Goal: Task Accomplishment & Management: Complete application form

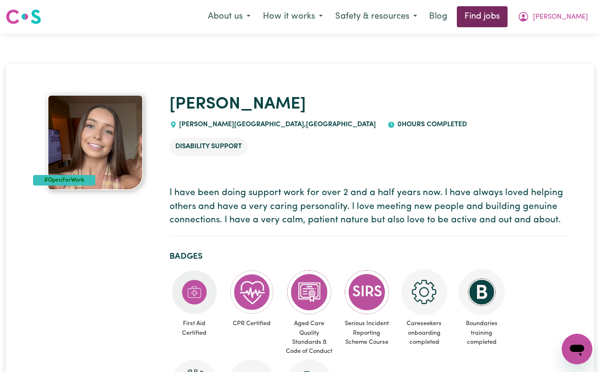
click at [507, 15] on link "Find jobs" at bounding box center [482, 16] width 51 height 21
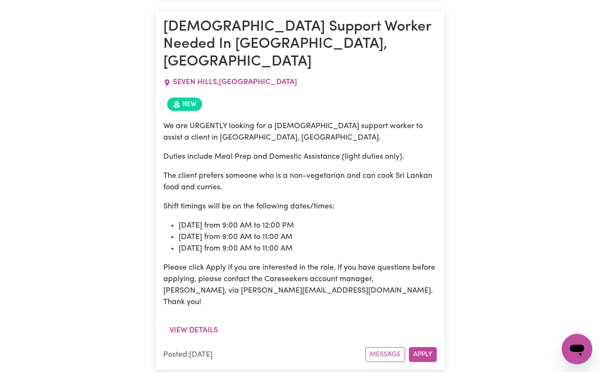
scroll to position [1303, 0]
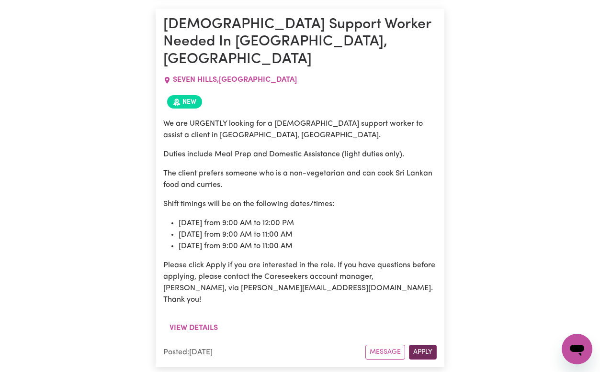
click at [424, 345] on button "Apply" at bounding box center [423, 352] width 28 height 15
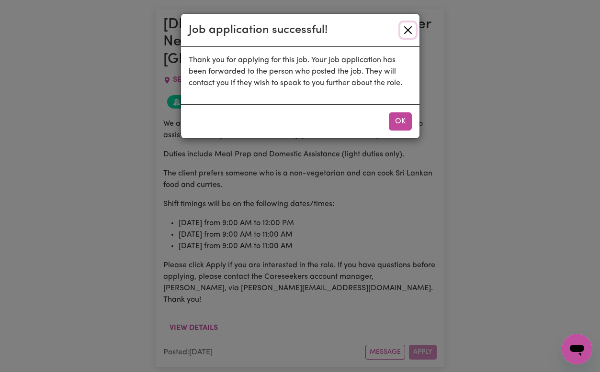
click at [404, 32] on button "Close" at bounding box center [407, 29] width 15 height 15
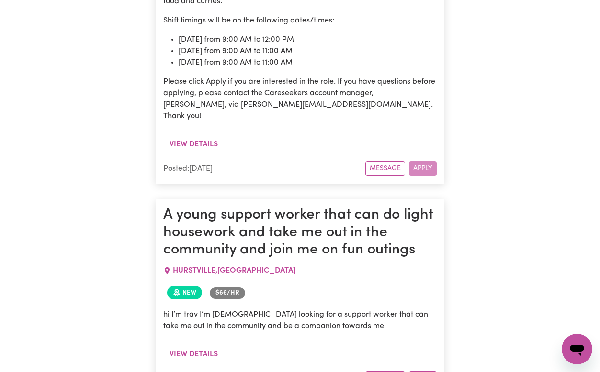
scroll to position [1487, 0]
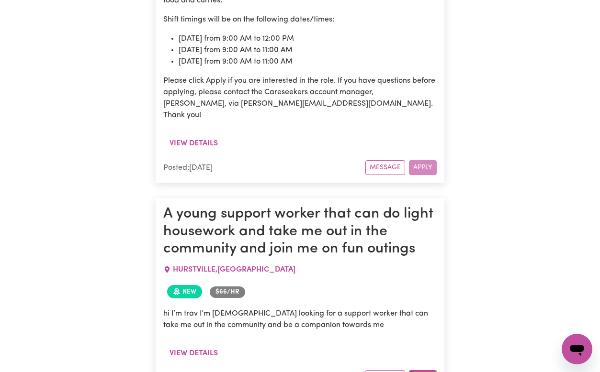
click at [175, 286] on span "Job posted within the last 30 days" at bounding box center [177, 291] width 8 height 11
click at [199, 308] on p "hi I’m trav I’m [DEMOGRAPHIC_DATA] looking for a support worker that can take m…" at bounding box center [299, 319] width 273 height 23
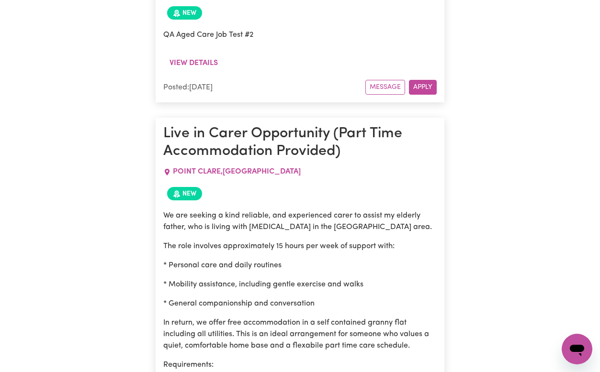
scroll to position [0, 0]
